Goal: Book appointment/travel/reservation

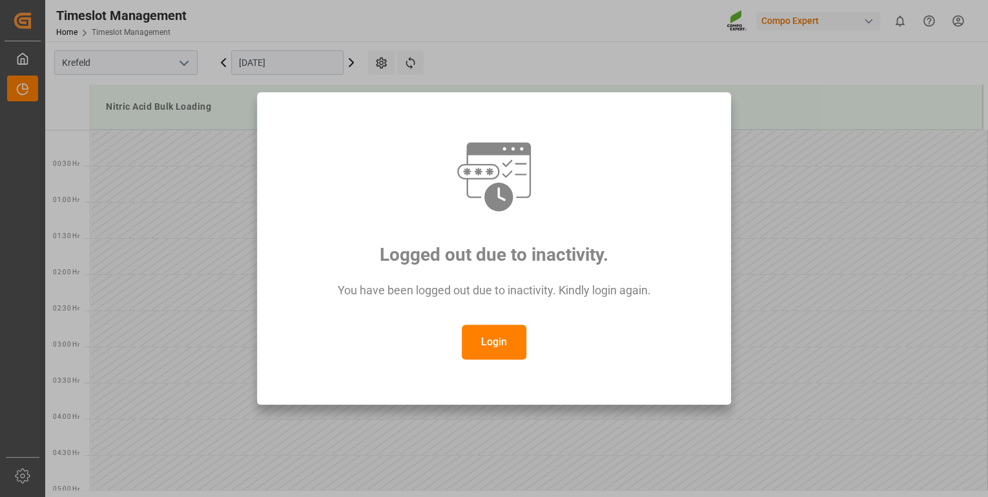
scroll to position [723, 0]
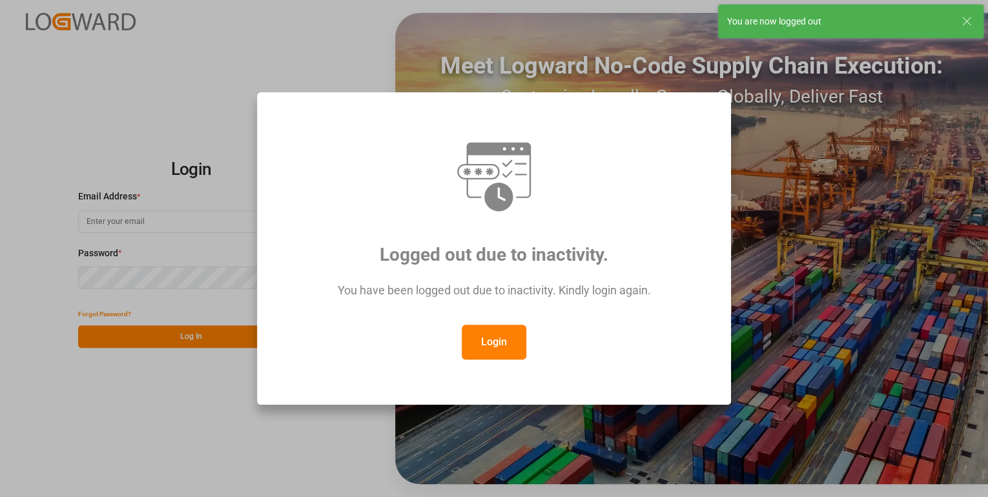
click at [501, 331] on button "Login" at bounding box center [494, 342] width 65 height 35
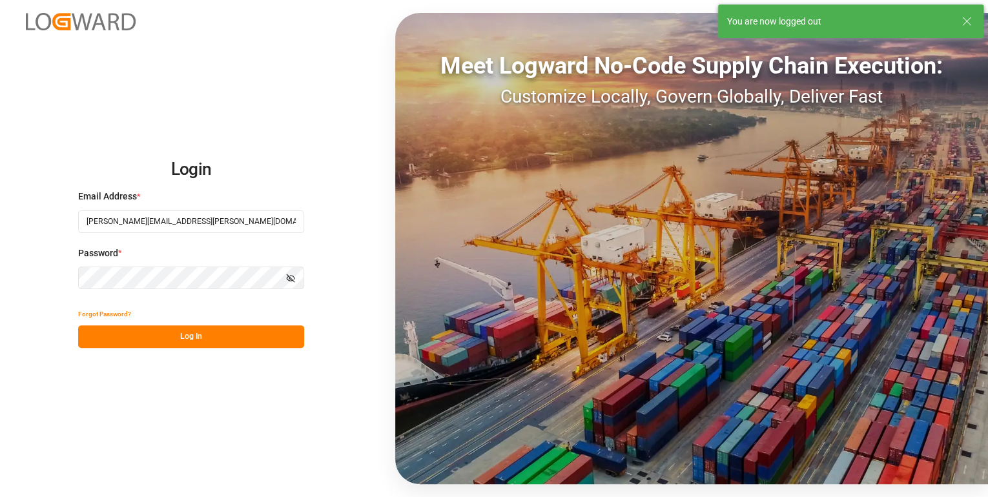
click at [178, 327] on button "Log In" at bounding box center [191, 336] width 226 height 23
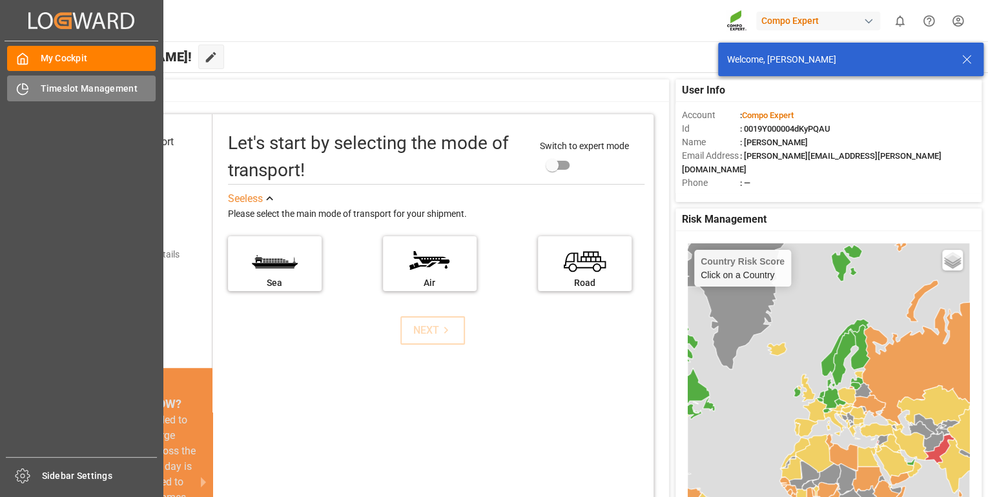
click at [31, 92] on div "Timeslot Management Timeslot Management" at bounding box center [81, 88] width 148 height 25
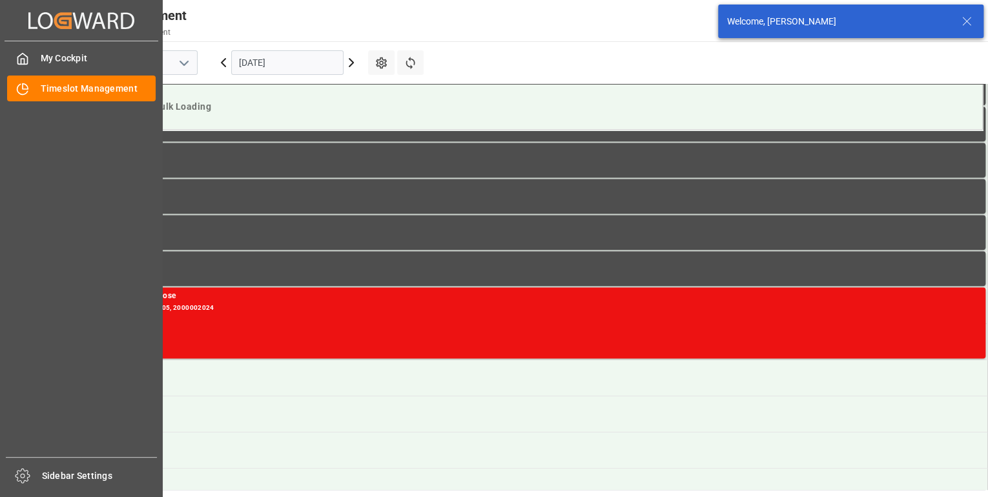
scroll to position [859, 0]
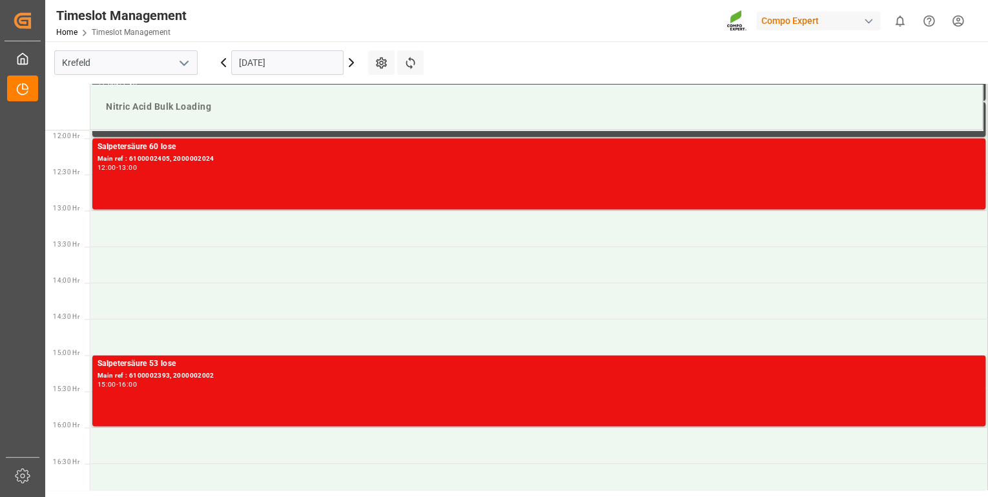
click at [321, 65] on input "[DATE]" at bounding box center [287, 62] width 112 height 25
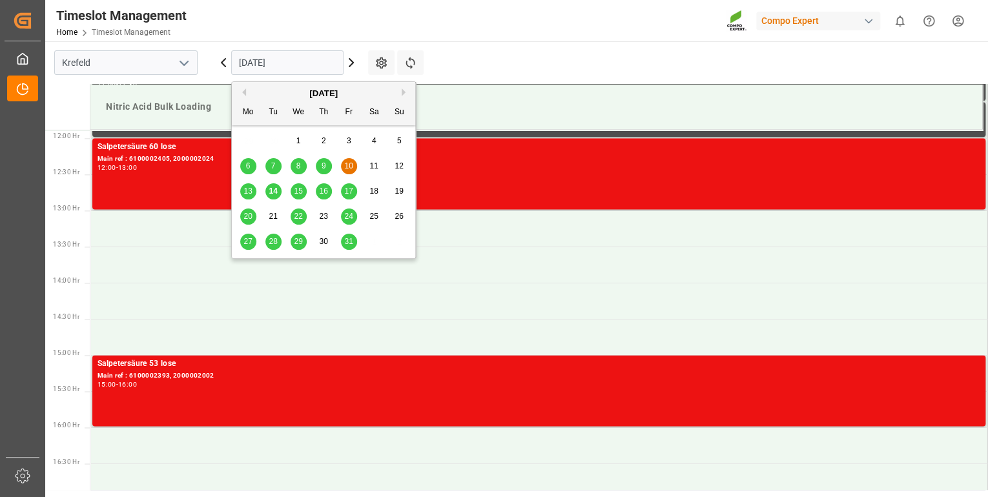
click at [279, 194] on div "14" at bounding box center [273, 191] width 16 height 15
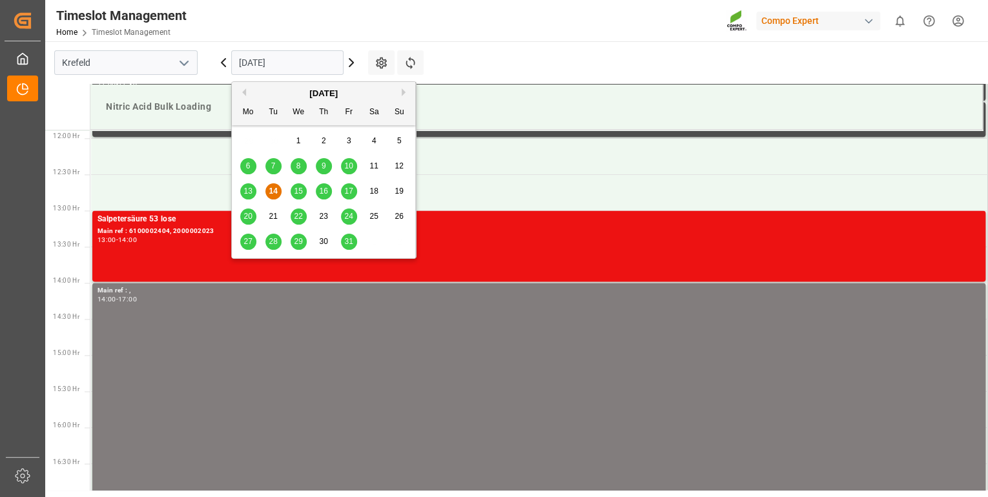
click at [280, 63] on input "[DATE]" at bounding box center [287, 62] width 112 height 25
click at [270, 220] on span "21" at bounding box center [273, 216] width 8 height 9
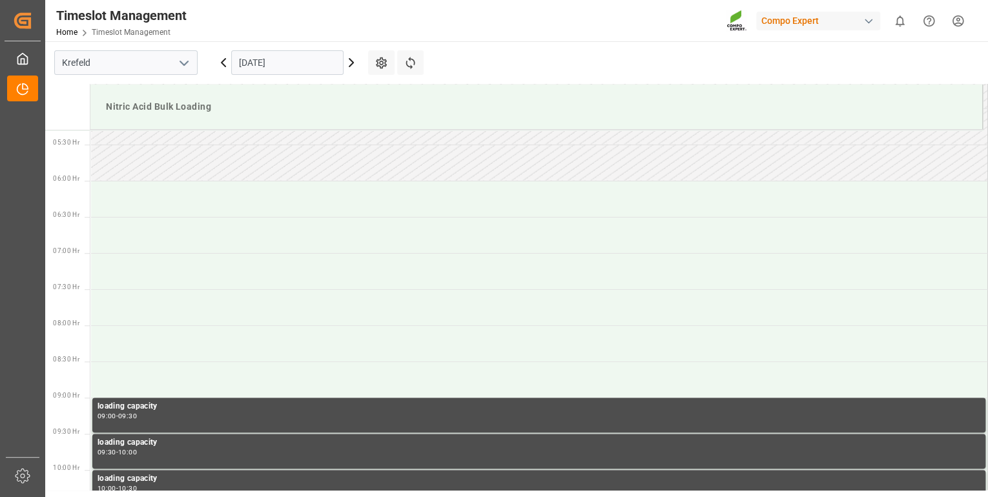
scroll to position [240, 0]
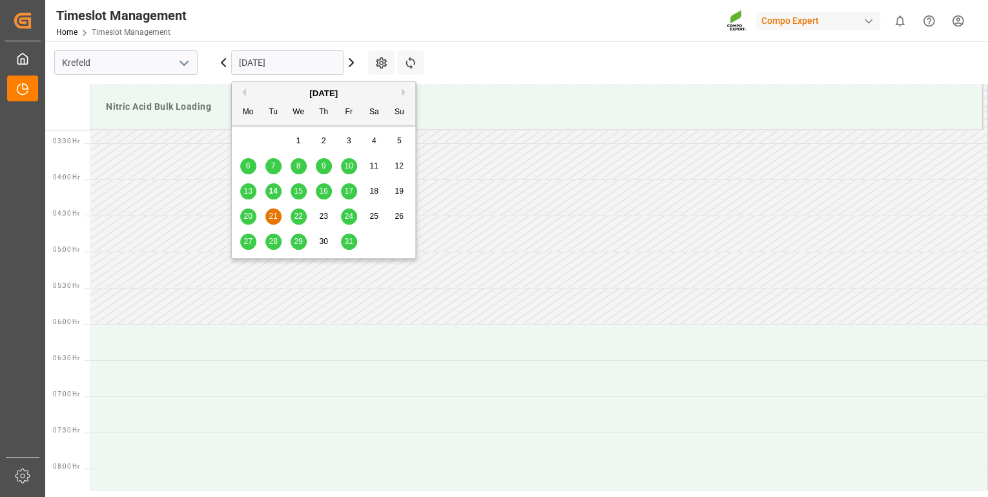
click at [292, 64] on input "[DATE]" at bounding box center [287, 62] width 112 height 25
click at [276, 194] on span "14" at bounding box center [273, 191] width 8 height 9
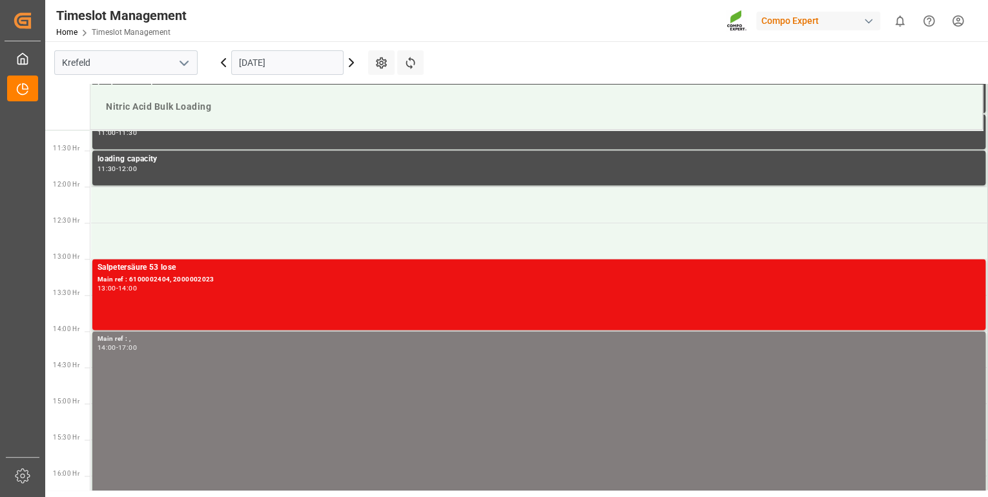
scroll to position [859, 0]
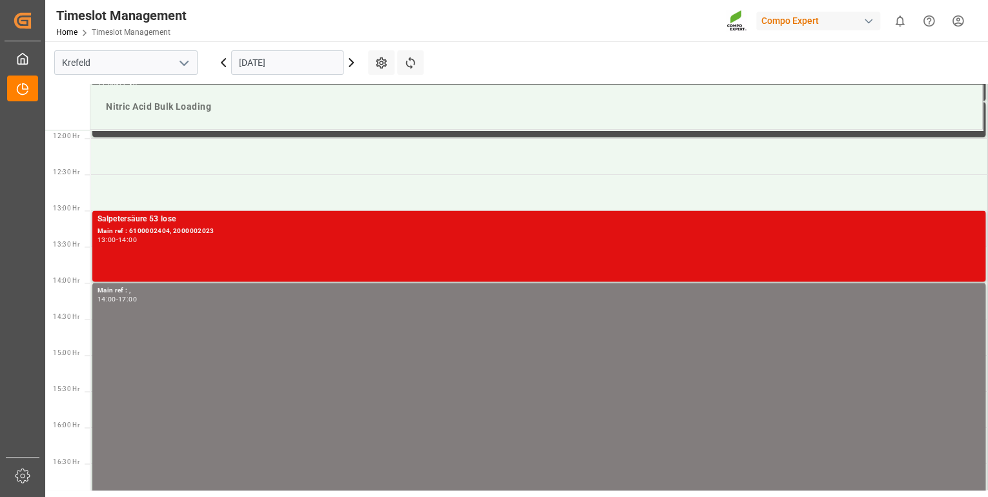
click at [227, 264] on div "Salpetersäure 53 lose Main ref : 6100002404, 2000002023 13:00 - 14:00" at bounding box center [538, 246] width 883 height 66
